Goal: Task Accomplishment & Management: Complete application form

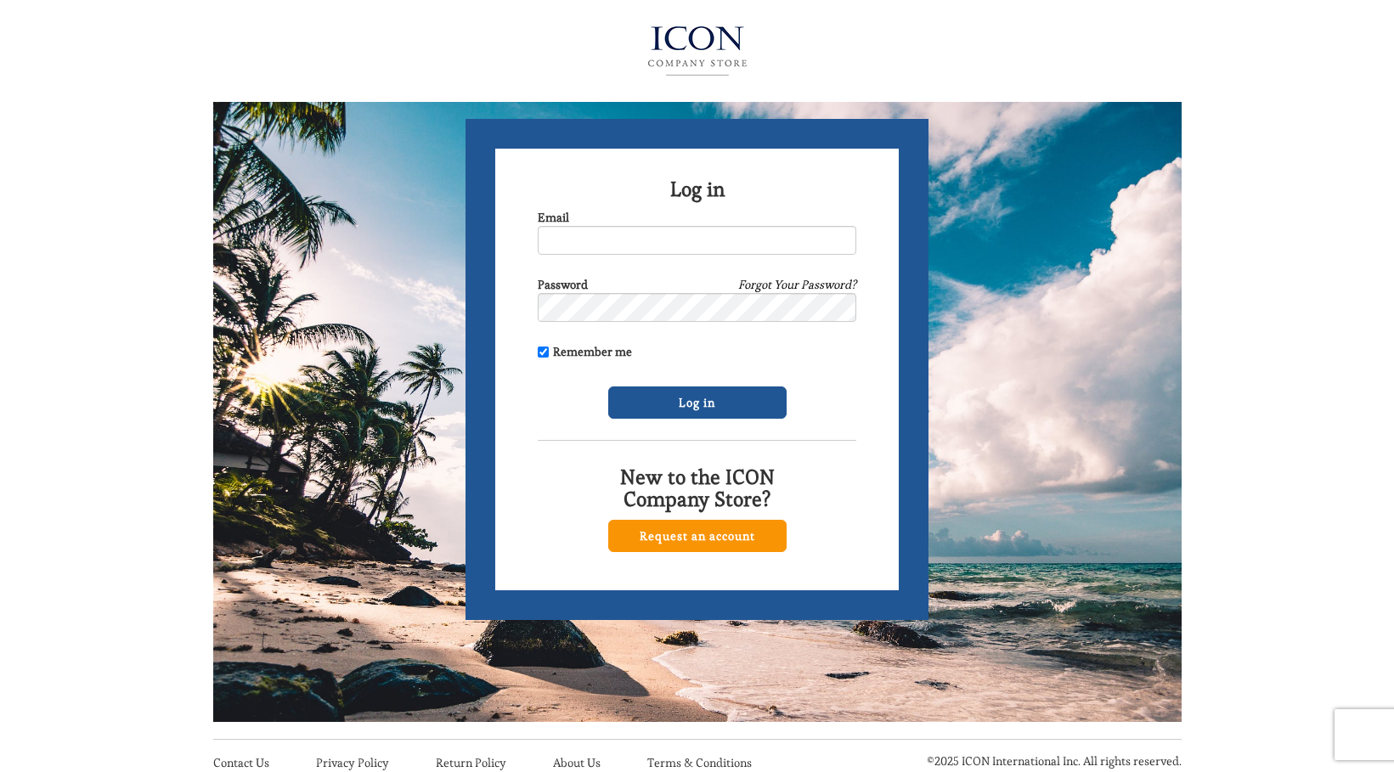
click at [720, 532] on link "Request an account" at bounding box center [697, 536] width 178 height 32
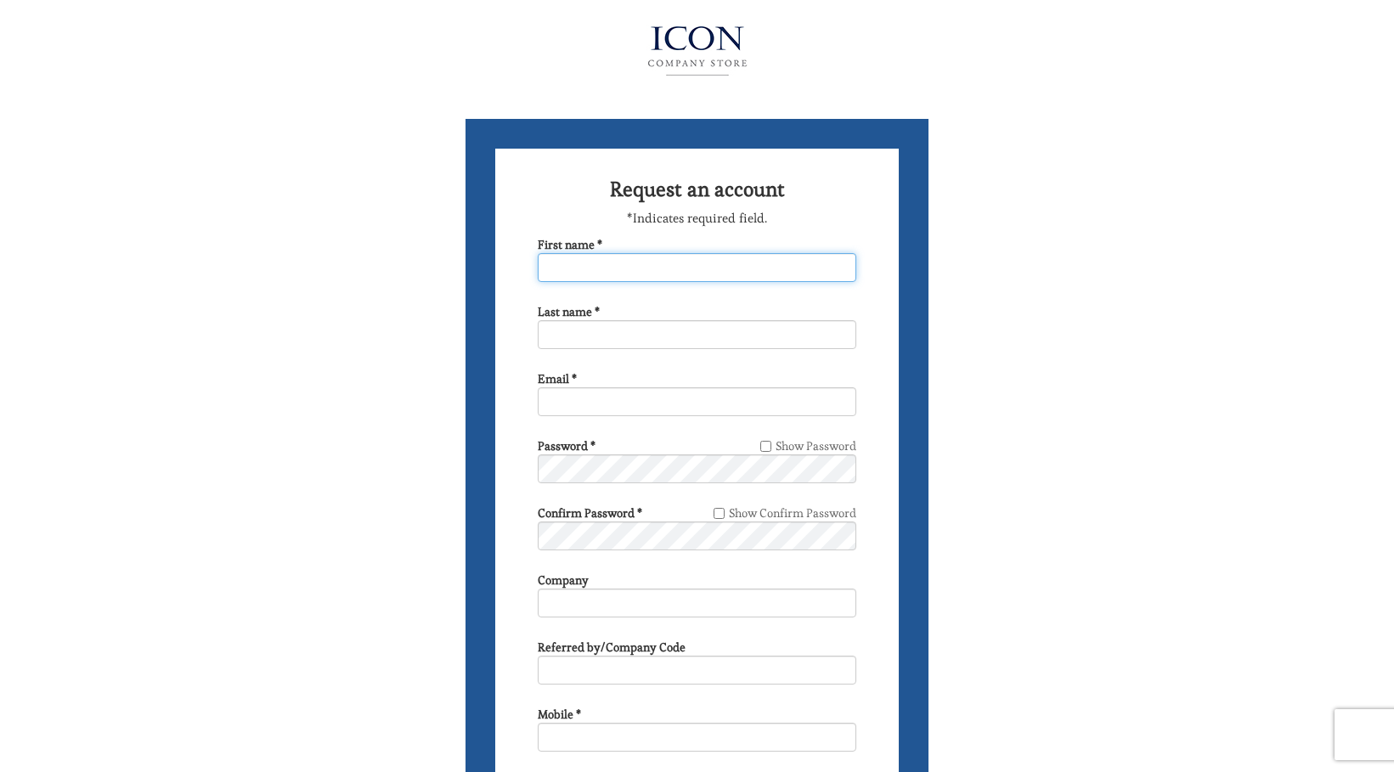
click at [690, 273] on input "First name *" at bounding box center [697, 267] width 318 height 29
type input "[PERSON_NAME]"
type input "[EMAIL_ADDRESS][DOMAIN_NAME]"
type input "6466231956"
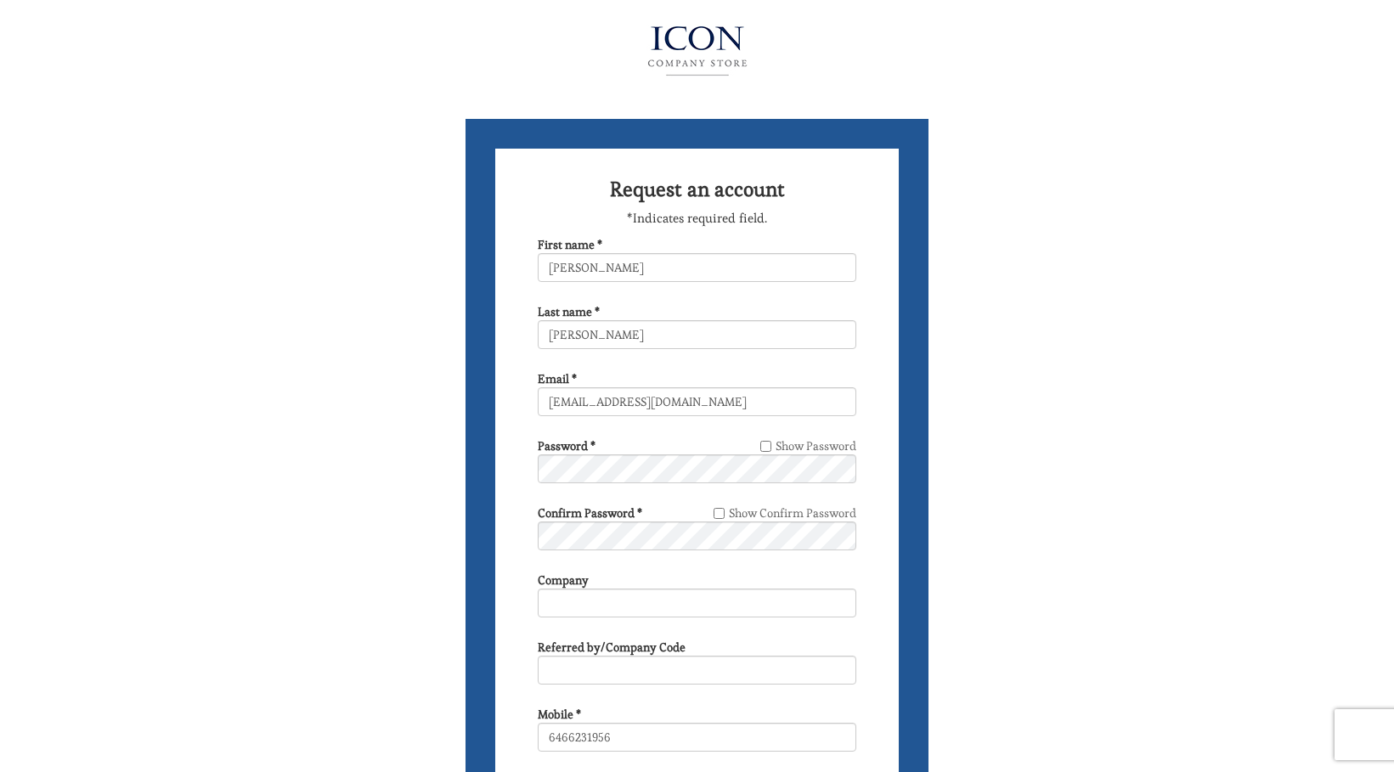
type input "194 BEACH 128TH ST"
select select "NY"
type input "BELLE HARBOR"
type input "11694-1605"
click at [761, 449] on input "Show Password" at bounding box center [765, 446] width 11 height 11
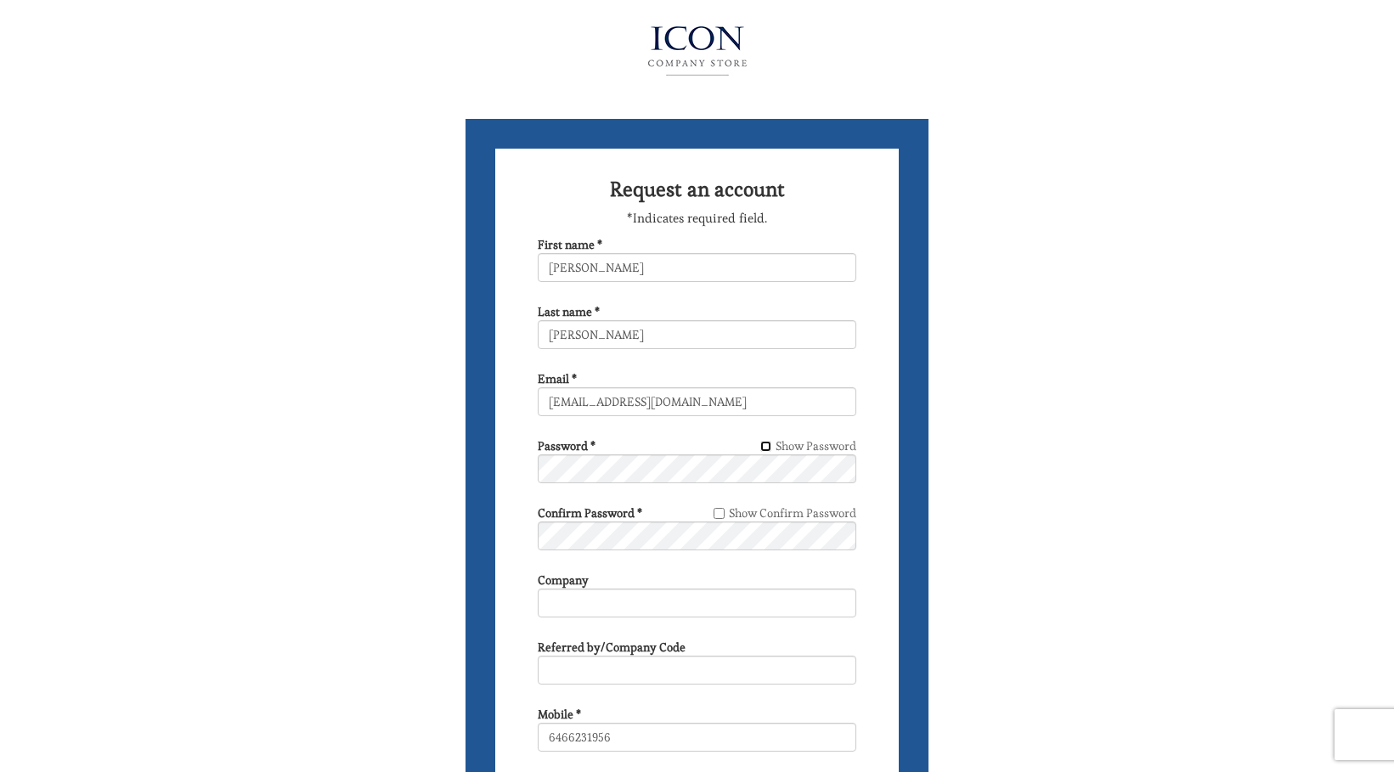
checkbox input "true"
click at [717, 513] on input "Show Confirm Password" at bounding box center [718, 513] width 11 height 11
checkbox input "true"
click at [661, 605] on input "Company" at bounding box center [697, 603] width 318 height 29
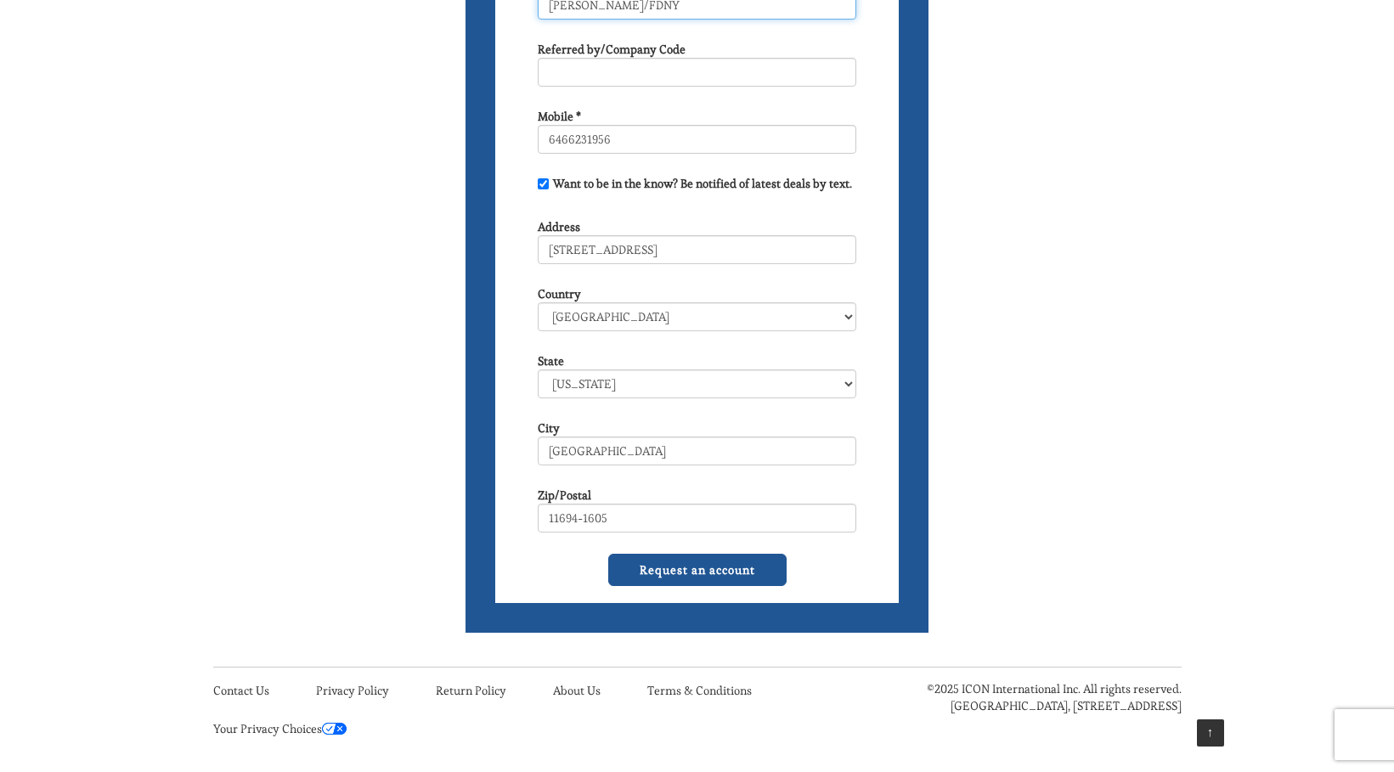
scroll to position [601, 0]
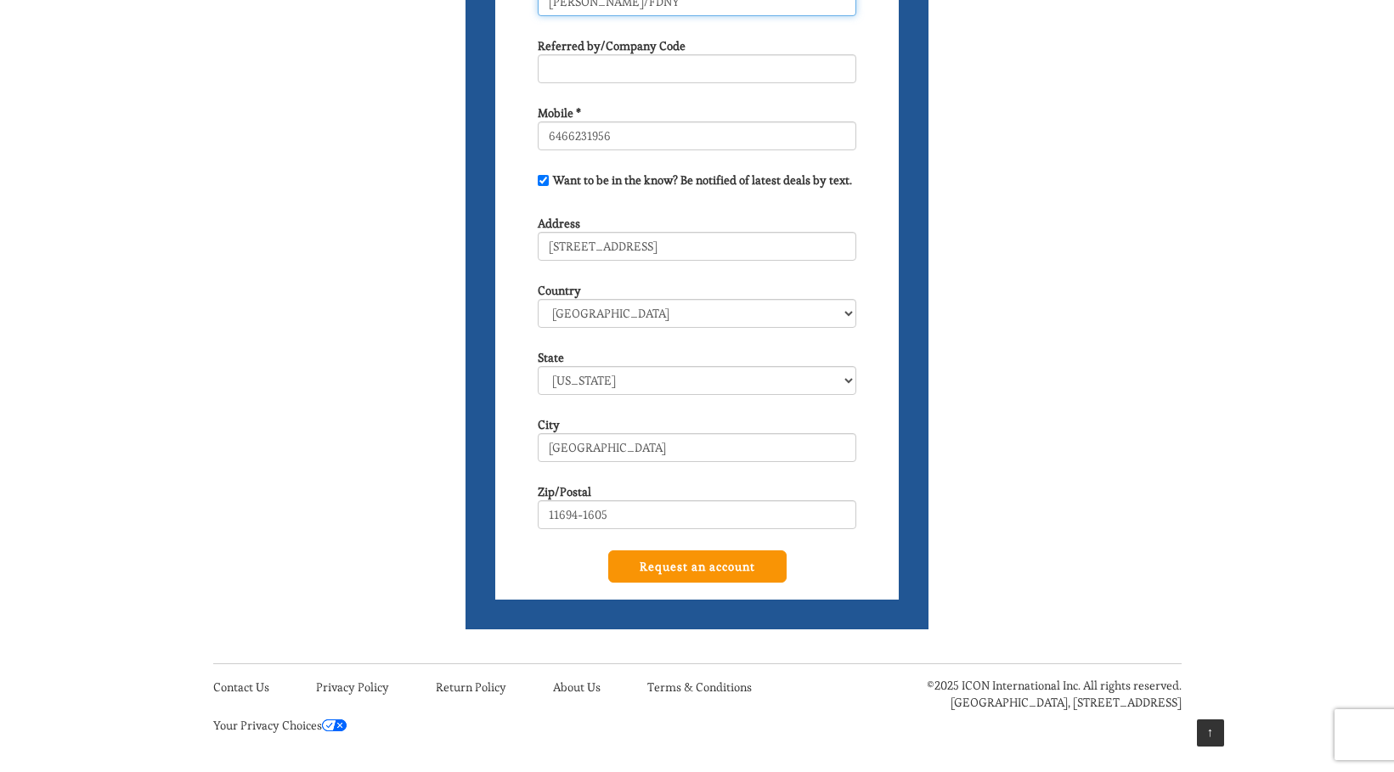
type input "Donna Bassetti/FDNY"
click at [728, 572] on input "Request an account" at bounding box center [697, 566] width 178 height 32
